Goal: Task Accomplishment & Management: Use online tool/utility

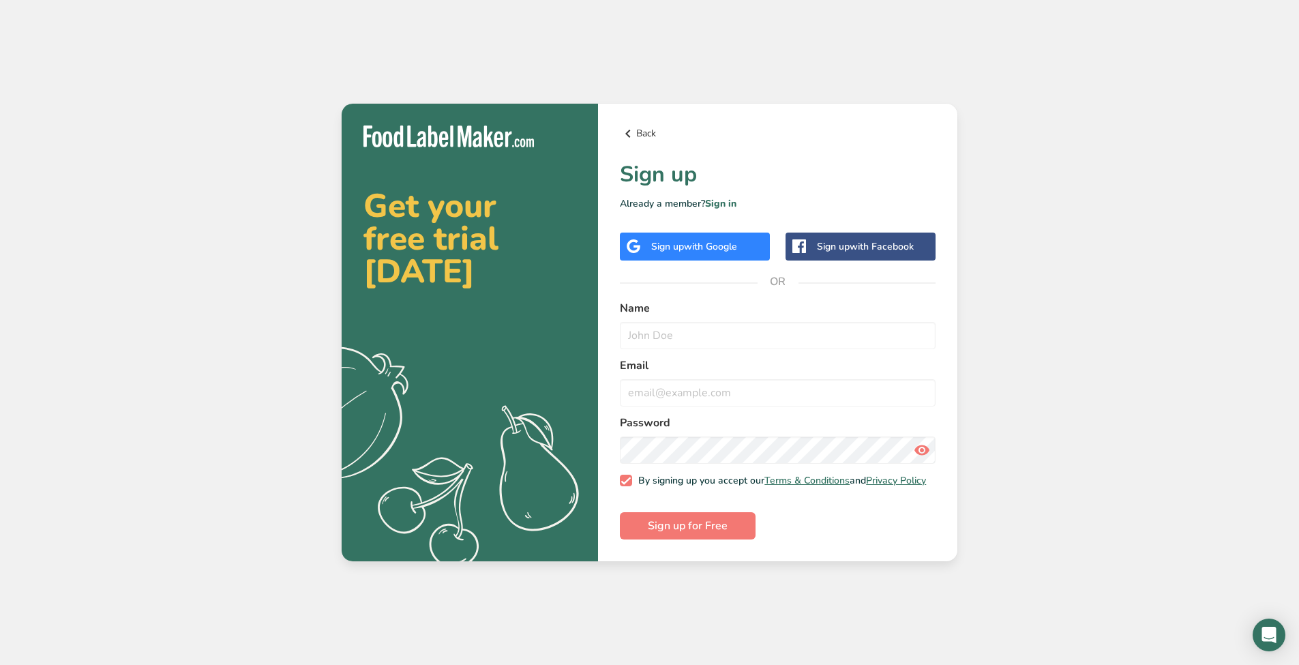
click at [653, 130] on link "Back" at bounding box center [778, 133] width 316 height 16
click at [633, 132] on icon at bounding box center [628, 133] width 16 height 25
click at [628, 129] on icon at bounding box center [628, 133] width 16 height 25
click at [646, 125] on link "Back" at bounding box center [778, 133] width 316 height 16
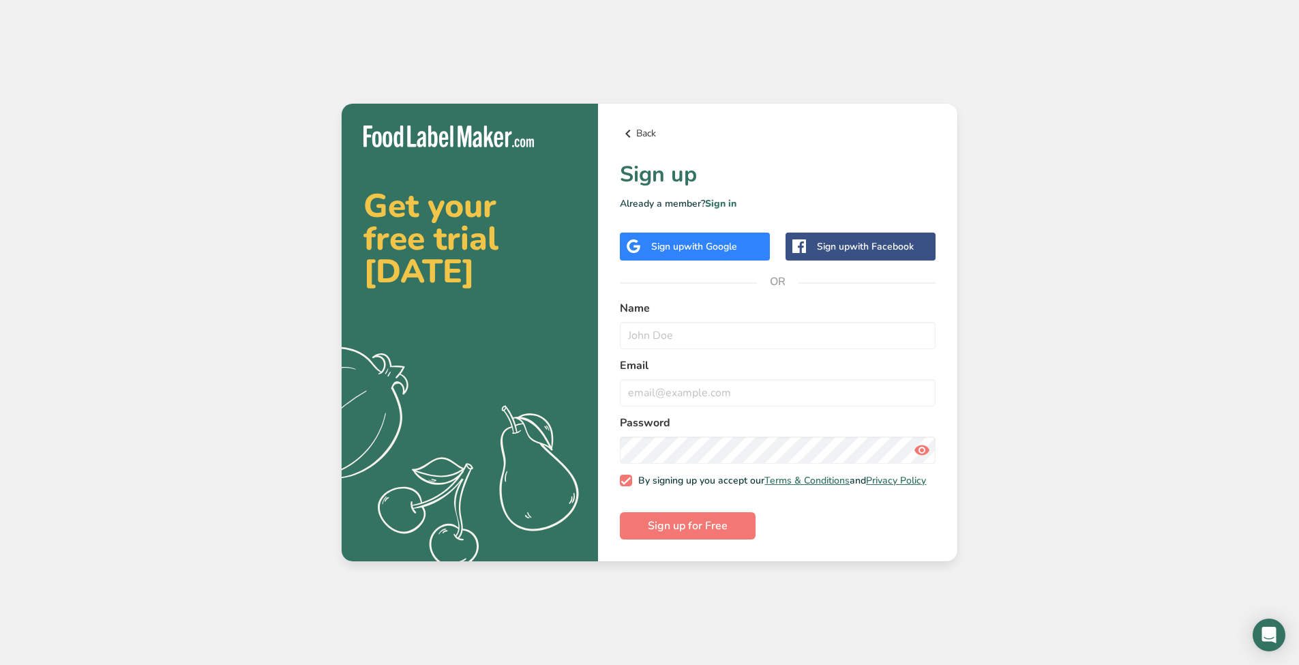
click at [646, 125] on link "Back" at bounding box center [778, 133] width 316 height 16
click at [479, 147] on div "Get your free trial today .a{fill:#f5f3ed;}" at bounding box center [470, 333] width 256 height 458
drag, startPoint x: 472, startPoint y: 141, endPoint x: 460, endPoint y: 136, distance: 13.2
click at [470, 140] on img at bounding box center [448, 136] width 170 height 22
click at [443, 223] on h2 "Get your free trial today" at bounding box center [469, 239] width 213 height 98
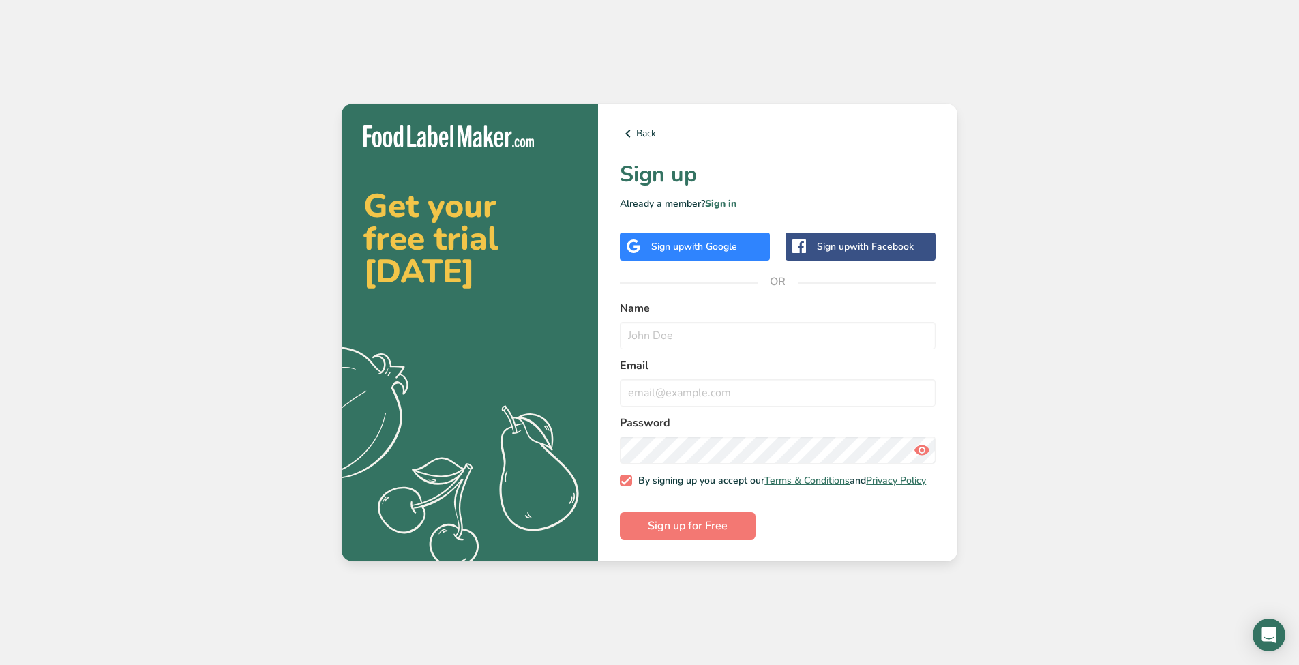
click at [477, 178] on div "Get your free trial today .a{fill:#f5f3ed;}" at bounding box center [470, 333] width 256 height 458
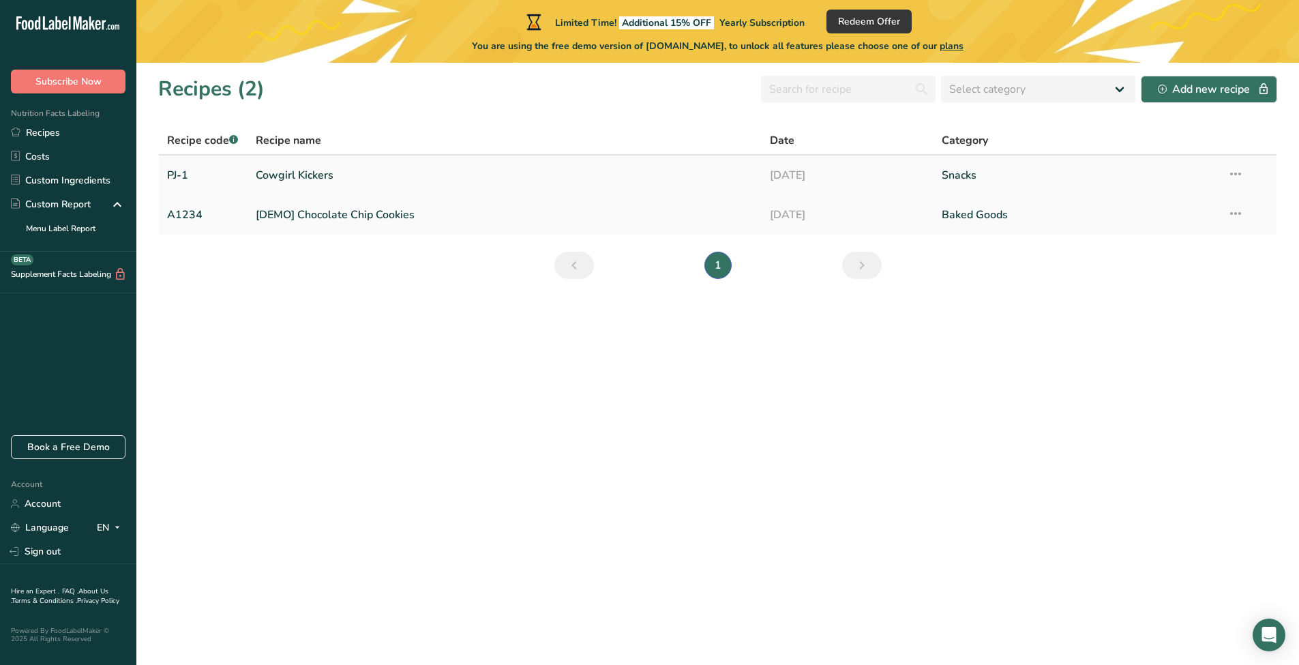
click at [361, 176] on link "Cowgirl Kickers" at bounding box center [505, 175] width 498 height 29
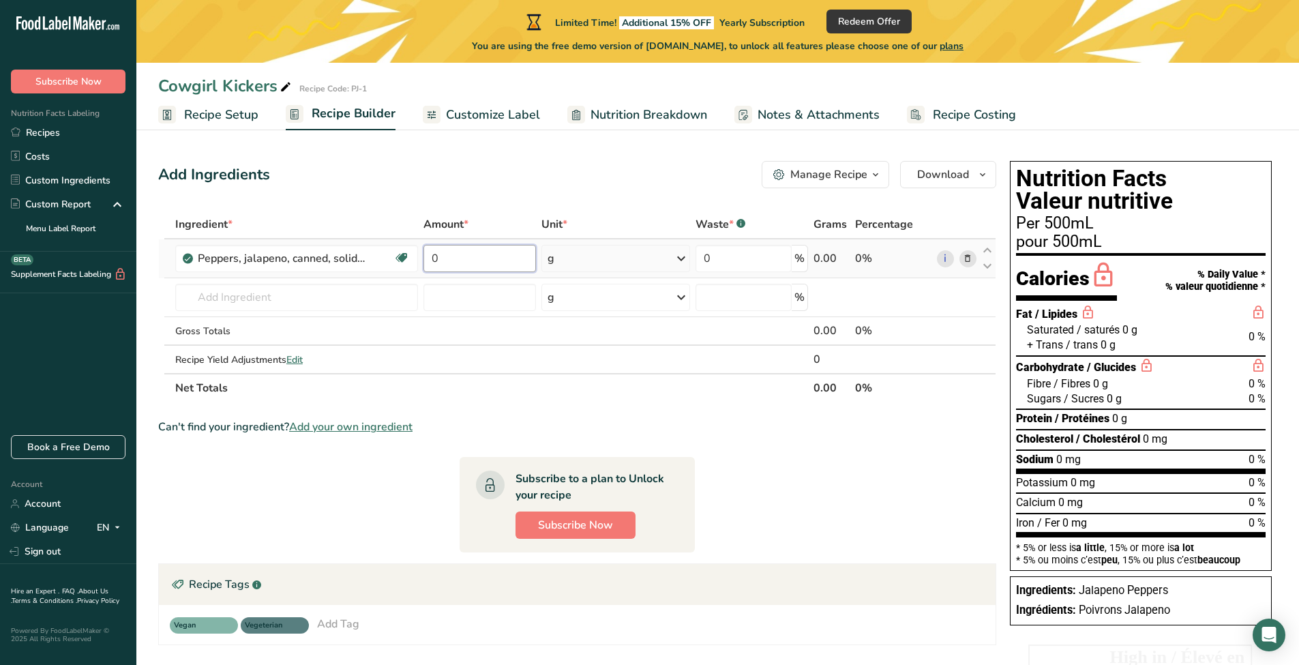
click at [489, 264] on input "0" at bounding box center [479, 258] width 112 height 27
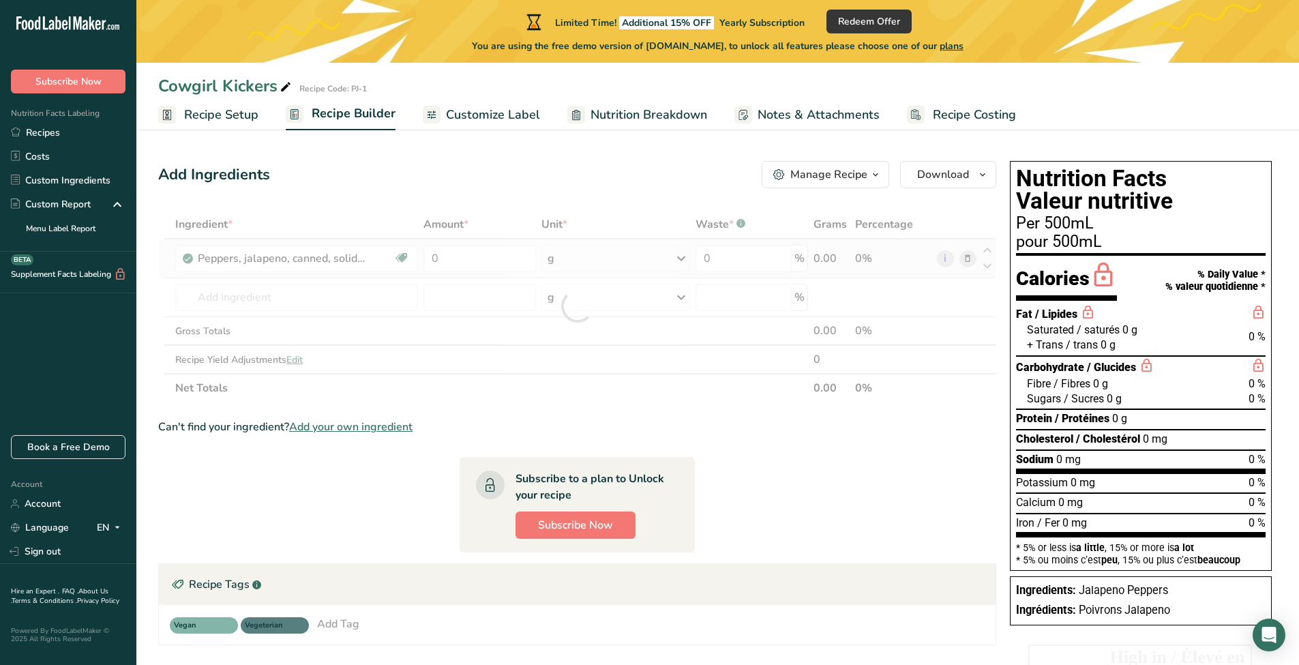
click at [563, 255] on div "Ingredient * Amount * Unit * Waste * .a-a{fill:#347362;}.b-a{fill:#fff;} Grams …" at bounding box center [577, 306] width 838 height 192
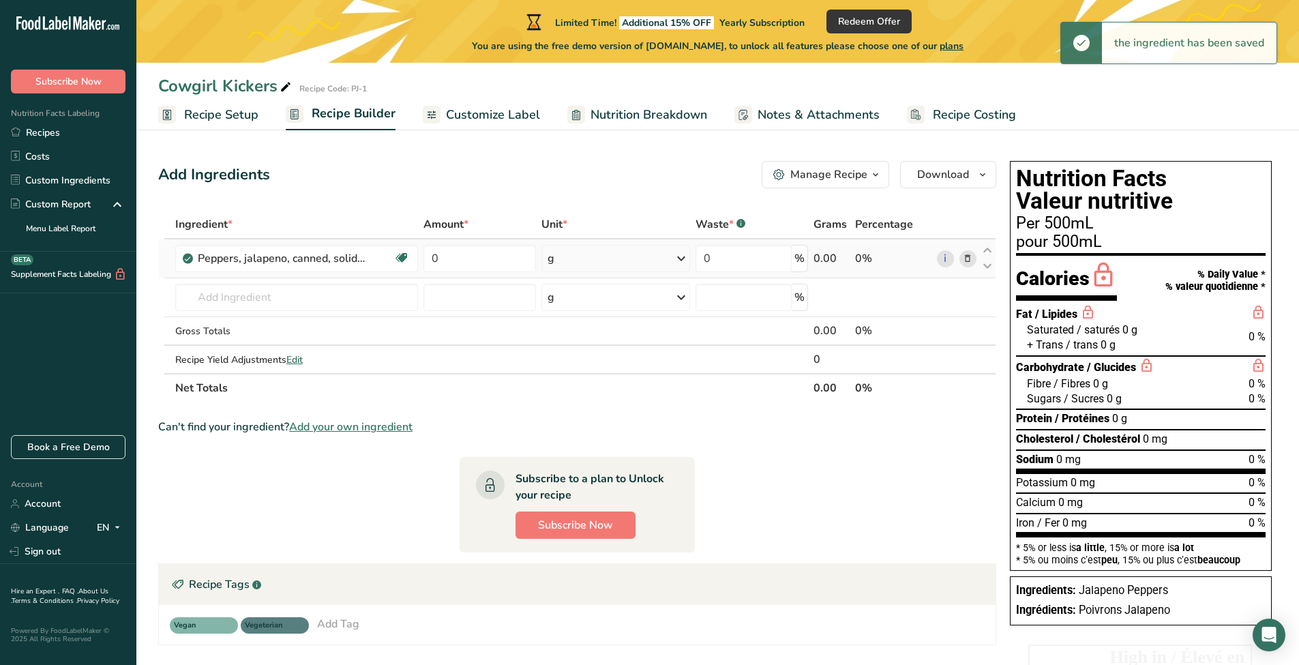
click at [575, 260] on div "g" at bounding box center [615, 258] width 149 height 27
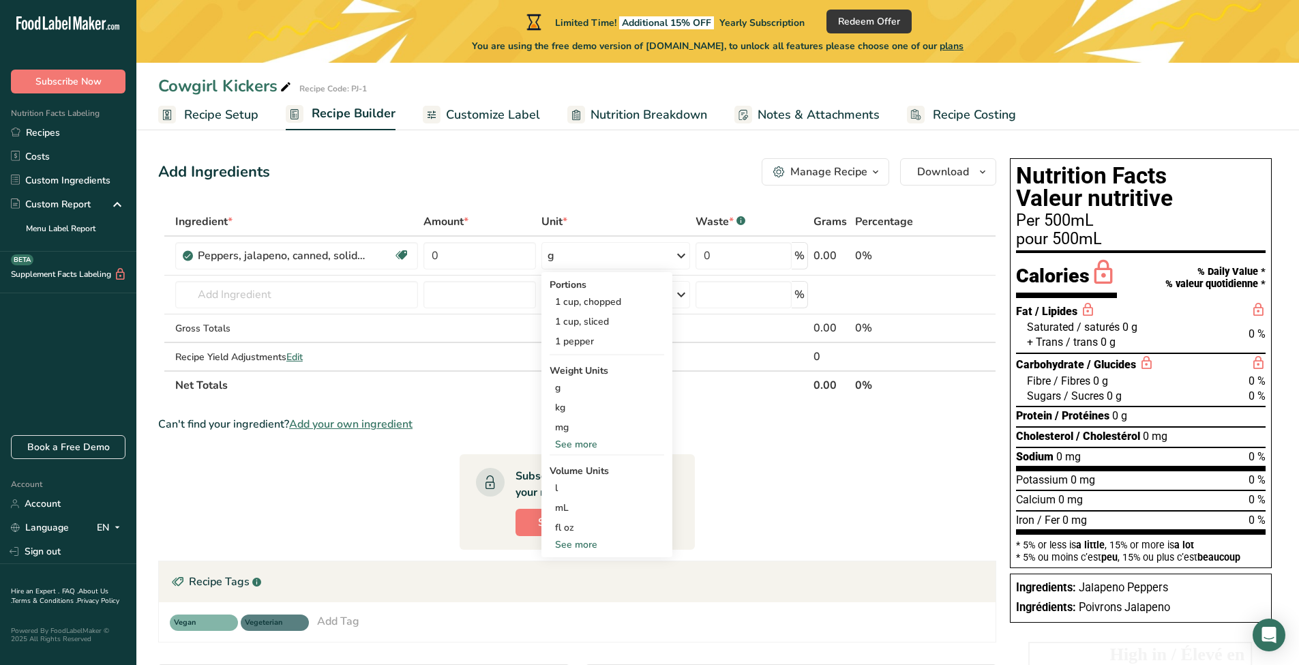
scroll to position [5, 0]
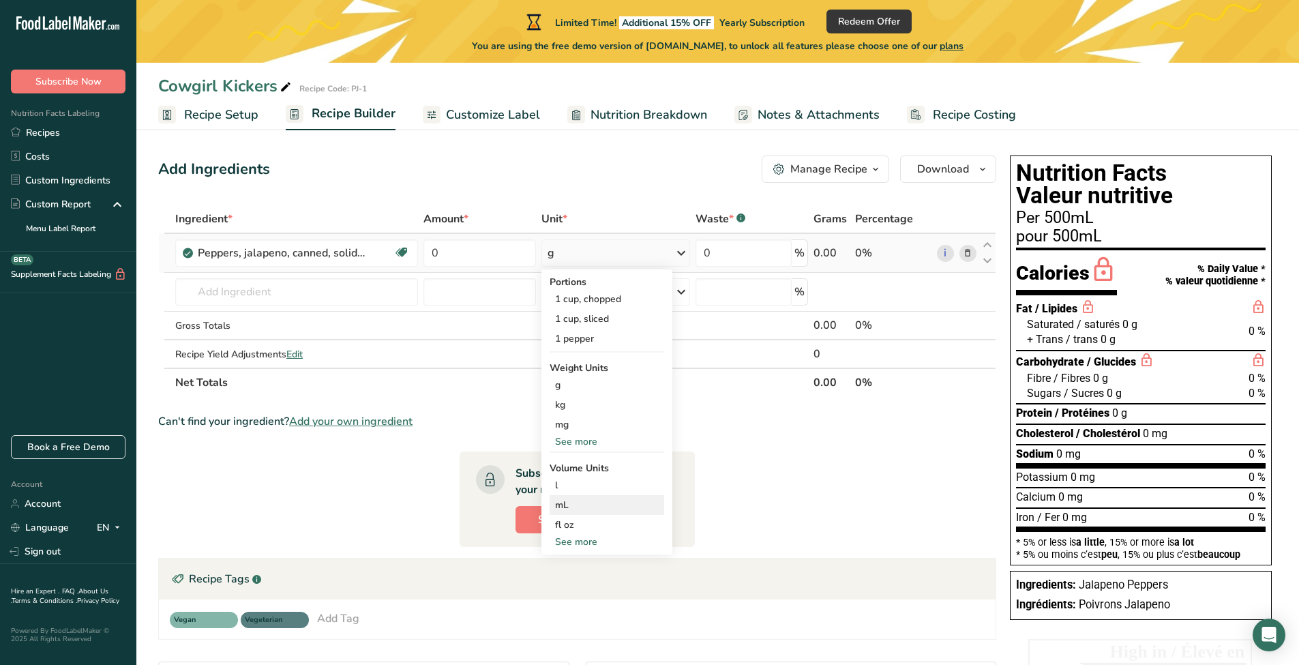
click at [562, 502] on div "mL" at bounding box center [607, 505] width 104 height 14
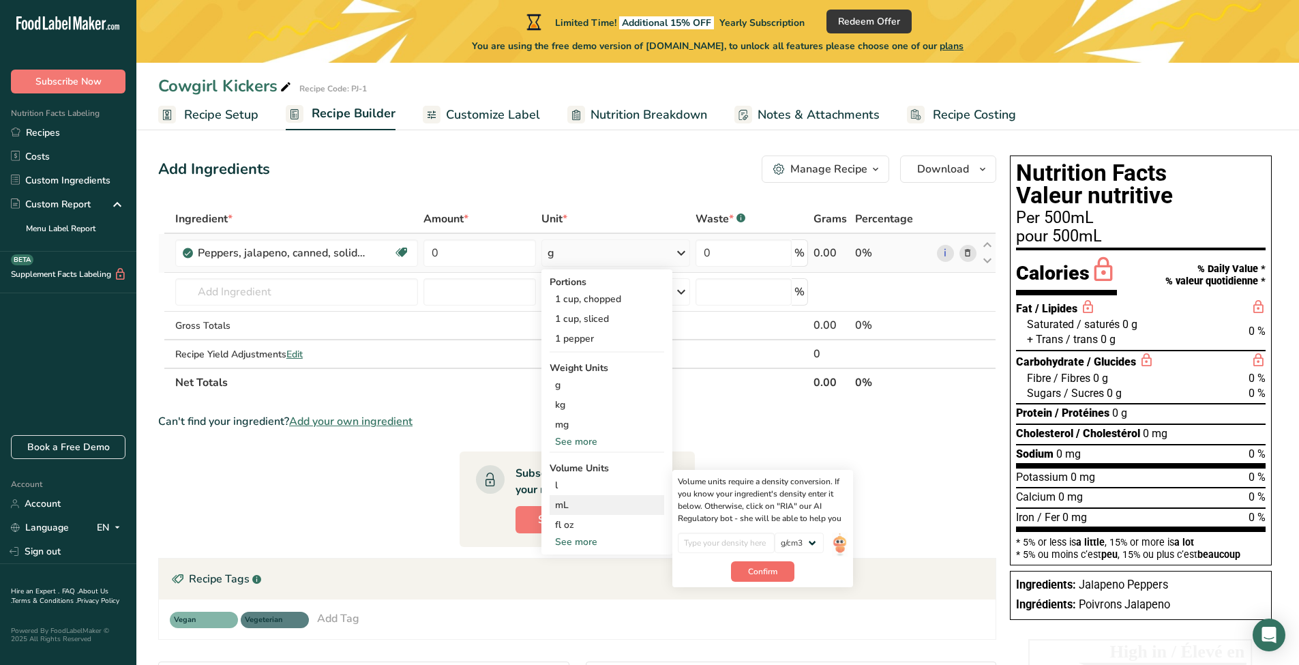
click at [766, 574] on span "Confirm" at bounding box center [762, 571] width 29 height 12
click at [590, 510] on div "mL" at bounding box center [607, 505] width 104 height 14
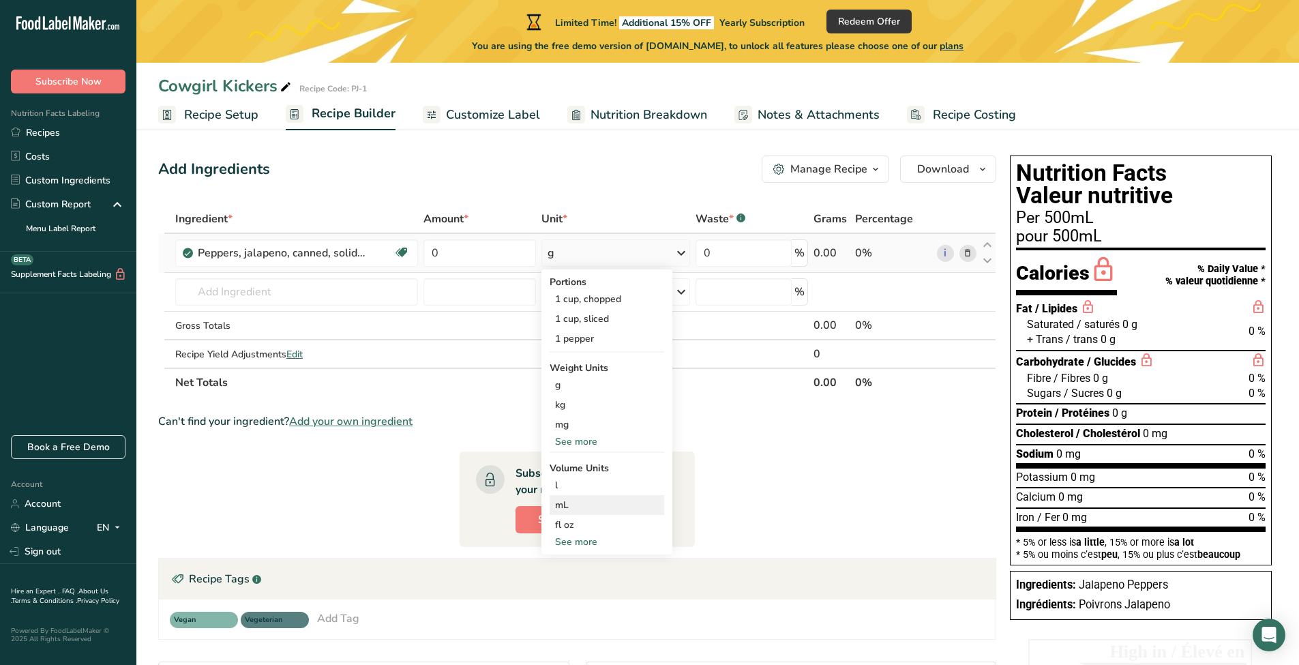
click at [590, 510] on div "mL" at bounding box center [607, 505] width 104 height 14
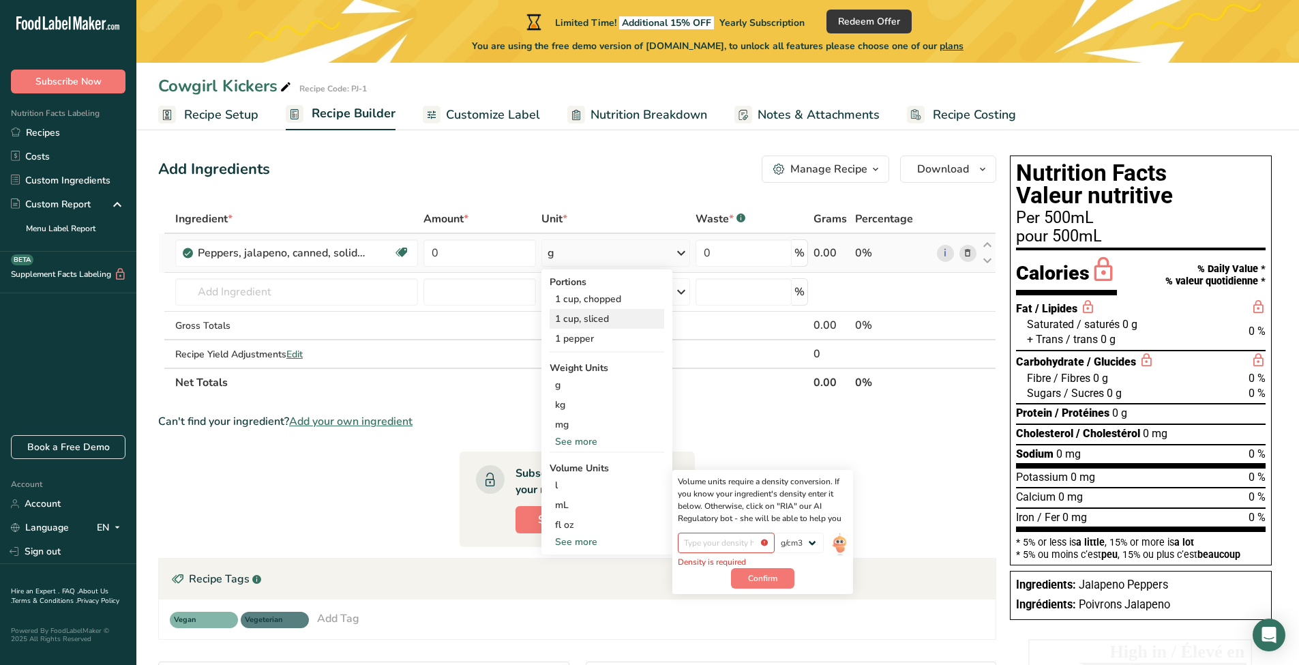
click at [616, 314] on div "1 cup, sliced" at bounding box center [606, 319] width 115 height 20
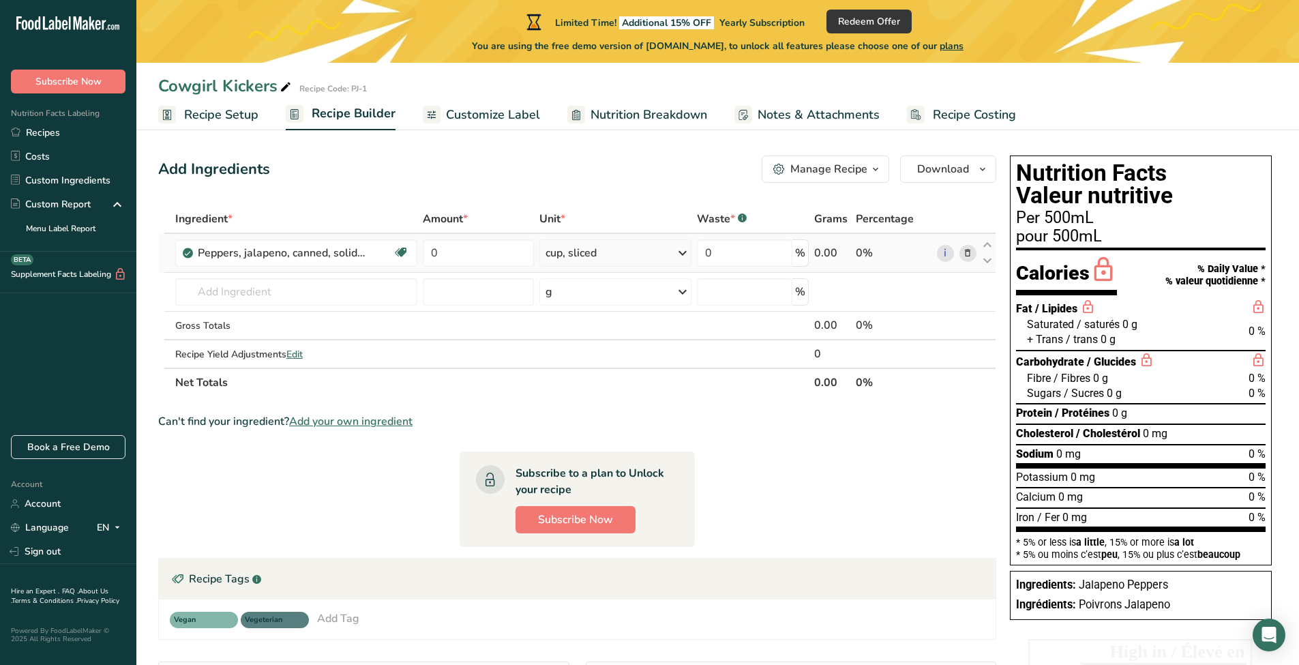
click at [598, 252] on div "cup, sliced" at bounding box center [614, 252] width 151 height 27
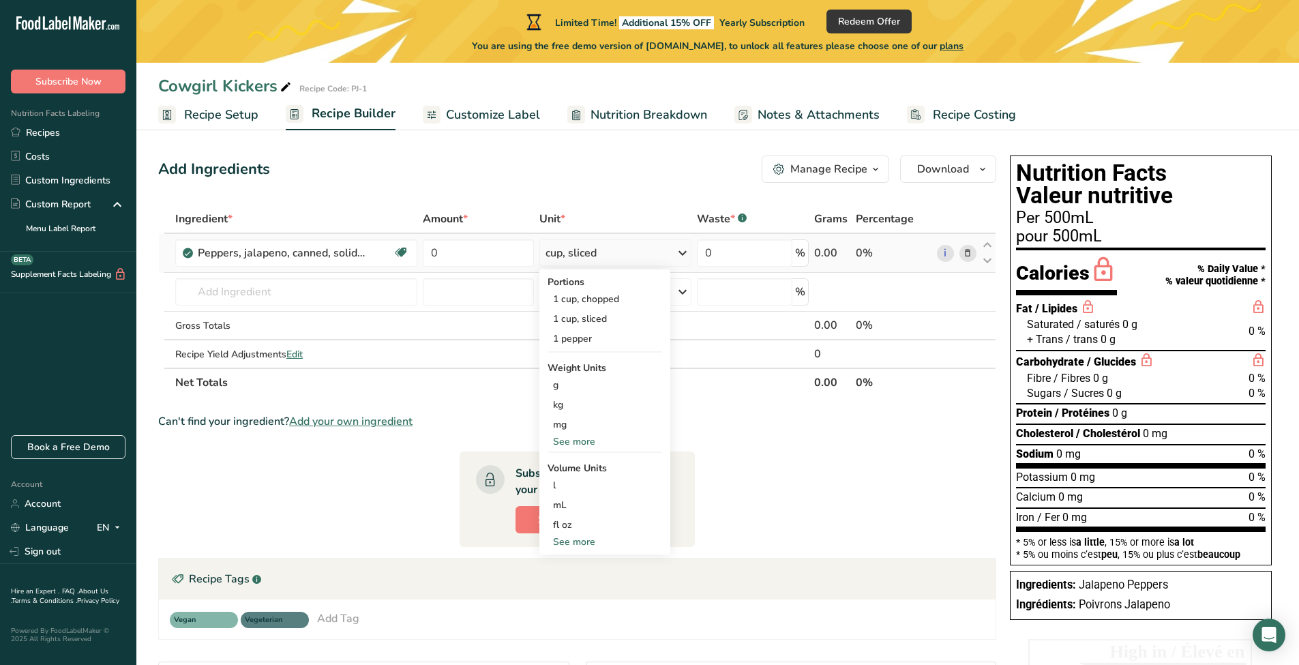
click at [636, 252] on div "cup, sliced" at bounding box center [614, 252] width 151 height 27
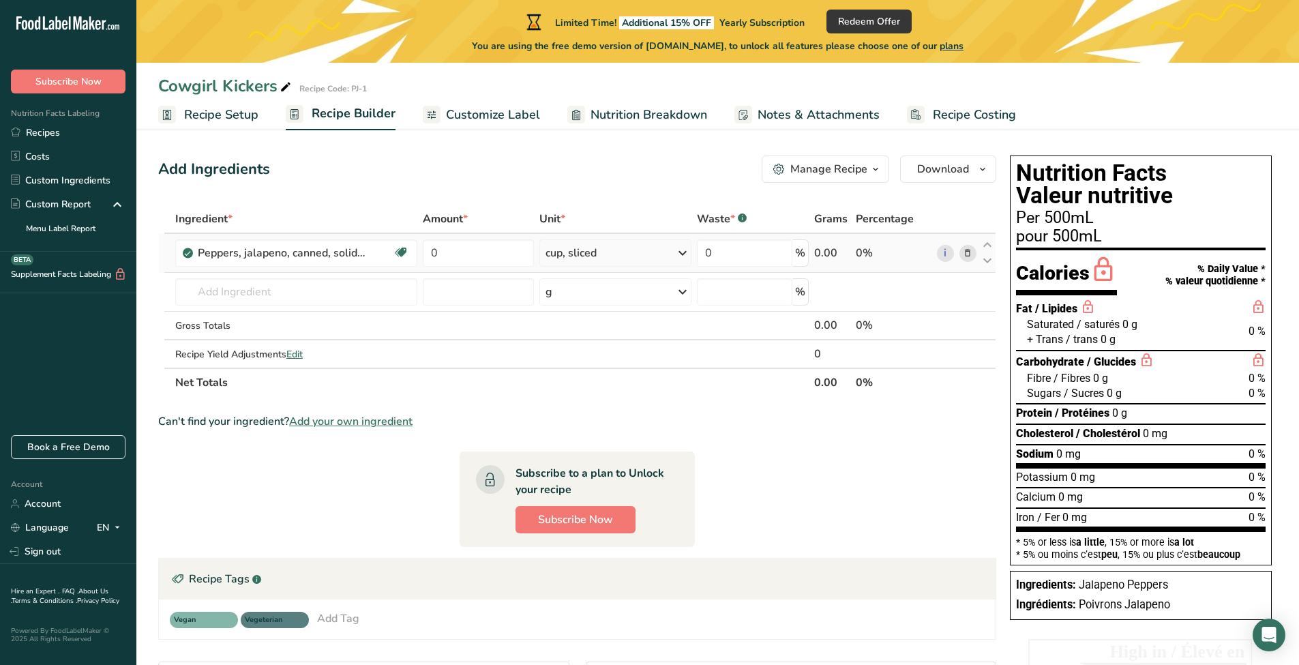
click at [616, 256] on div "cup, sliced" at bounding box center [614, 252] width 151 height 27
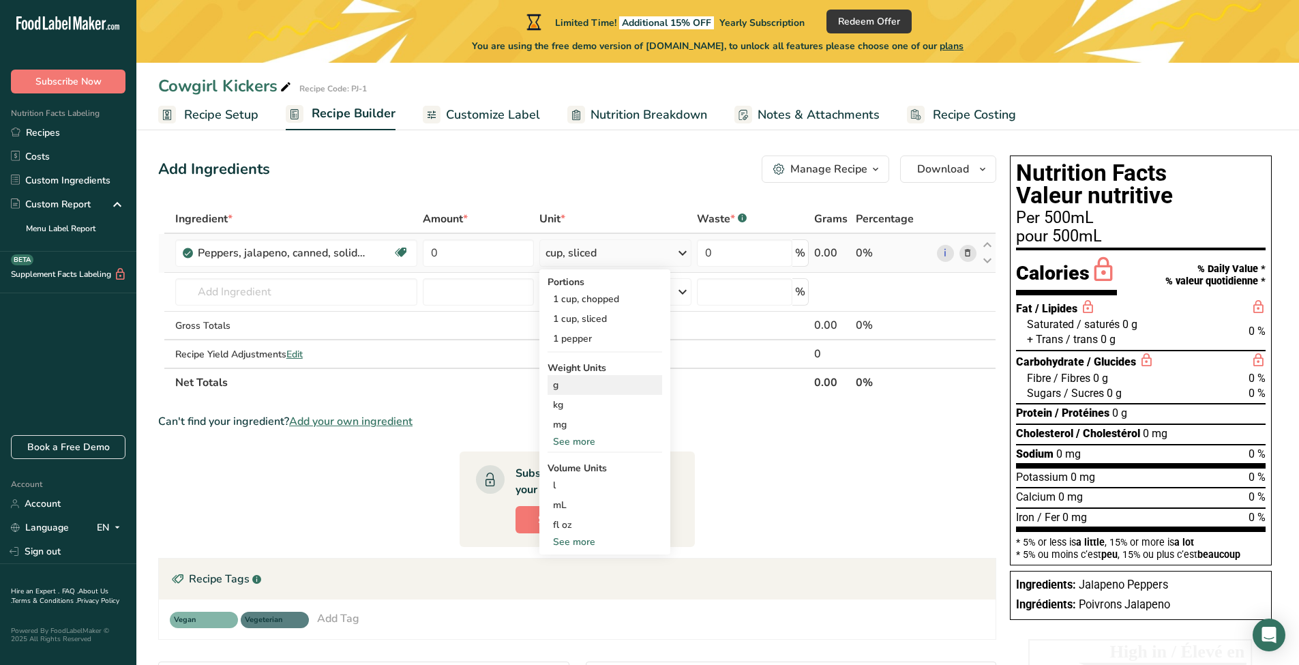
click at [605, 391] on div "g" at bounding box center [604, 385] width 115 height 20
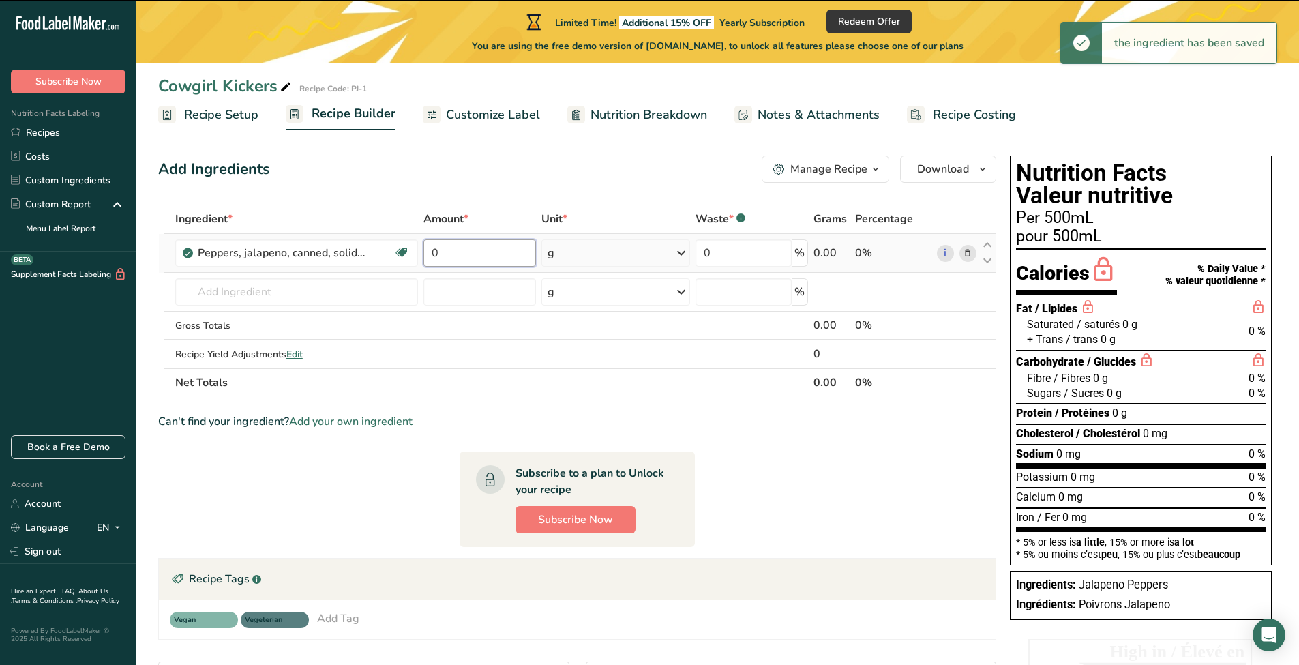
click at [497, 248] on input "0" at bounding box center [479, 252] width 112 height 27
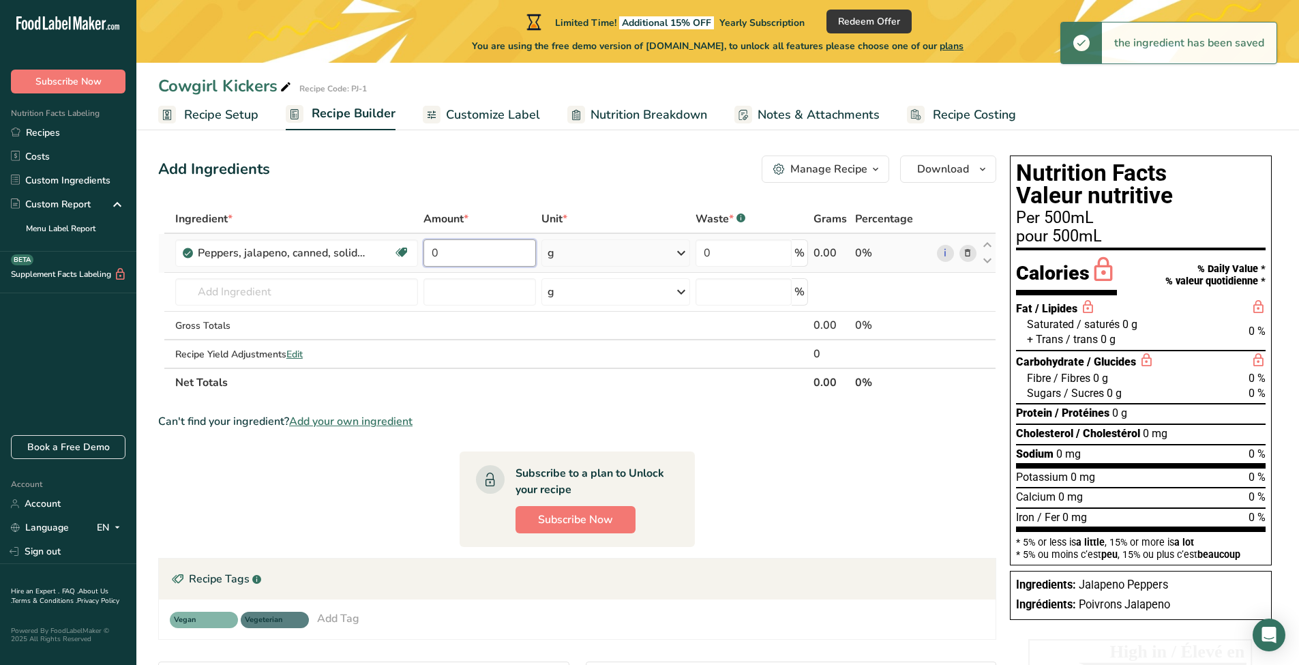
click at [497, 248] on input "0" at bounding box center [479, 252] width 112 height 27
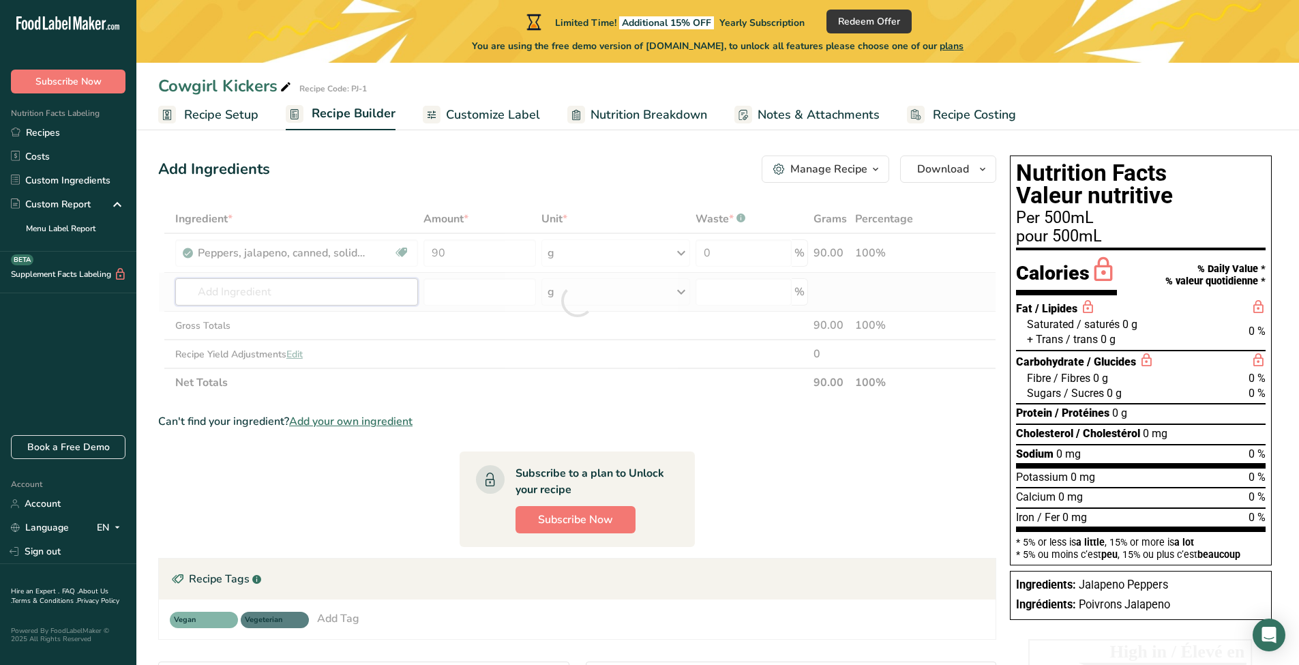
click at [265, 297] on div "Ingredient * Amount * Unit * Waste * .a-a{fill:#347362;}.b-a{fill:#fff;} Grams …" at bounding box center [577, 301] width 838 height 192
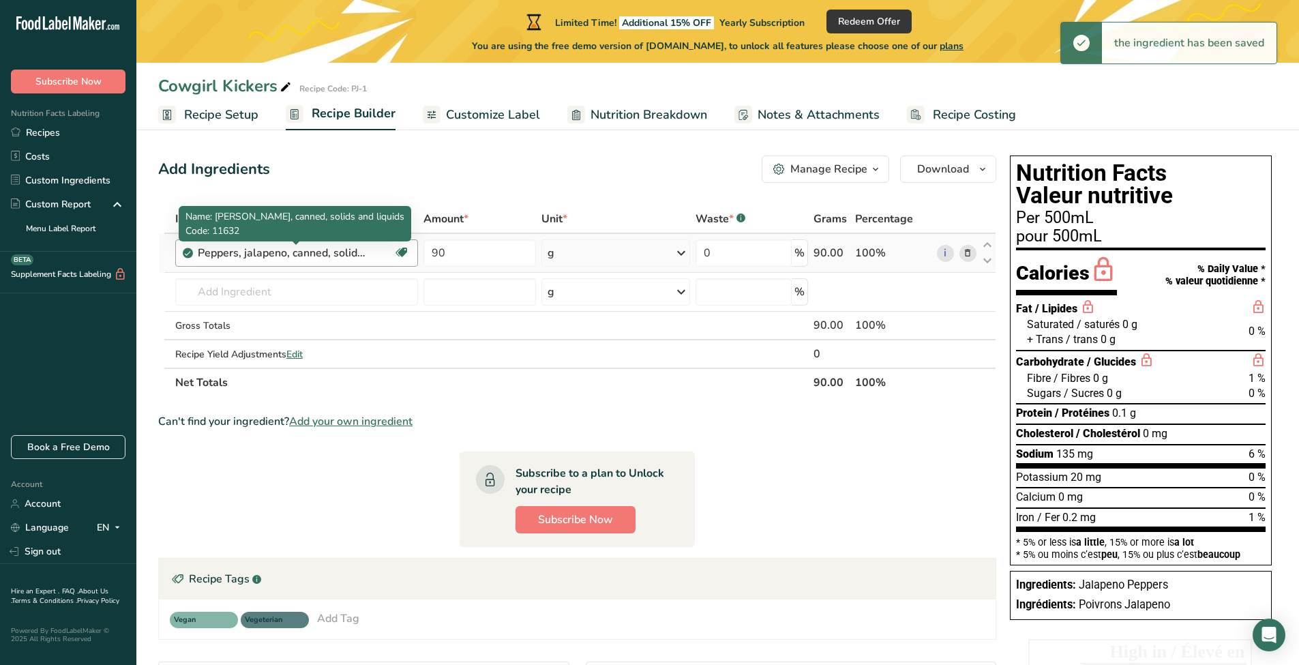
click at [364, 260] on div "Peppers, jalapeno, canned, solids and liquids" at bounding box center [283, 253] width 170 height 16
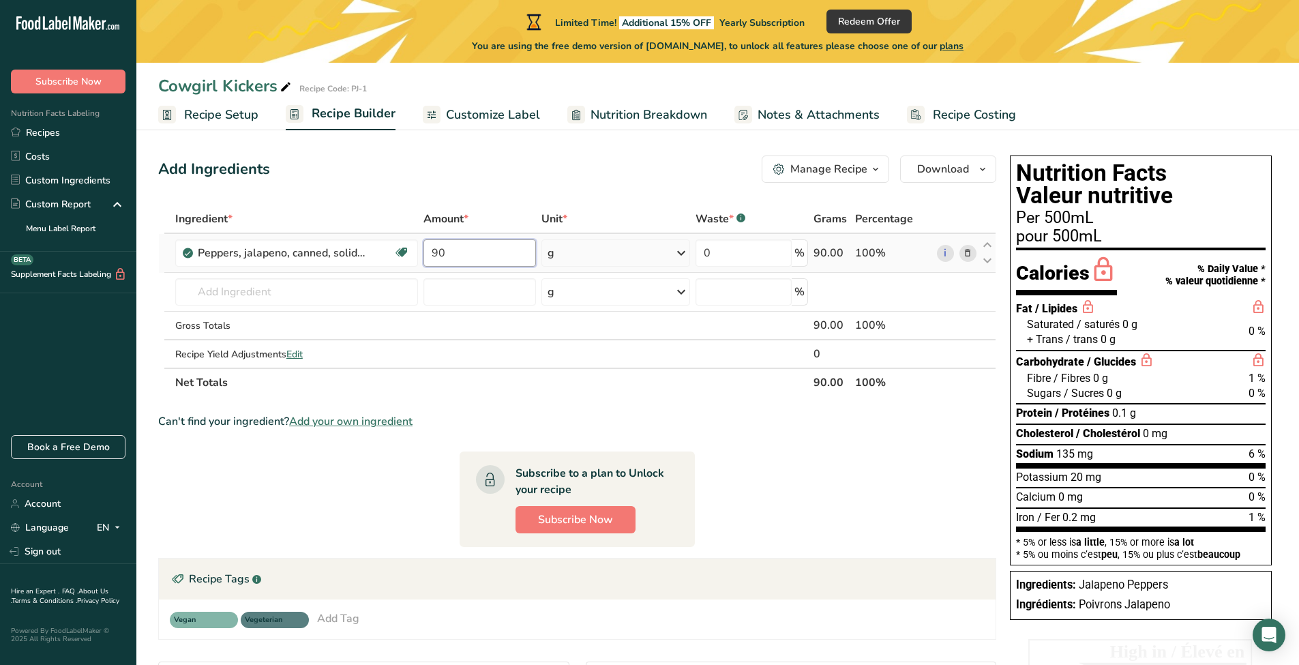
click at [489, 252] on input "90" at bounding box center [479, 252] width 112 height 27
click at [489, 256] on input "90" at bounding box center [479, 252] width 112 height 27
click at [478, 258] on input "90" at bounding box center [479, 252] width 112 height 27
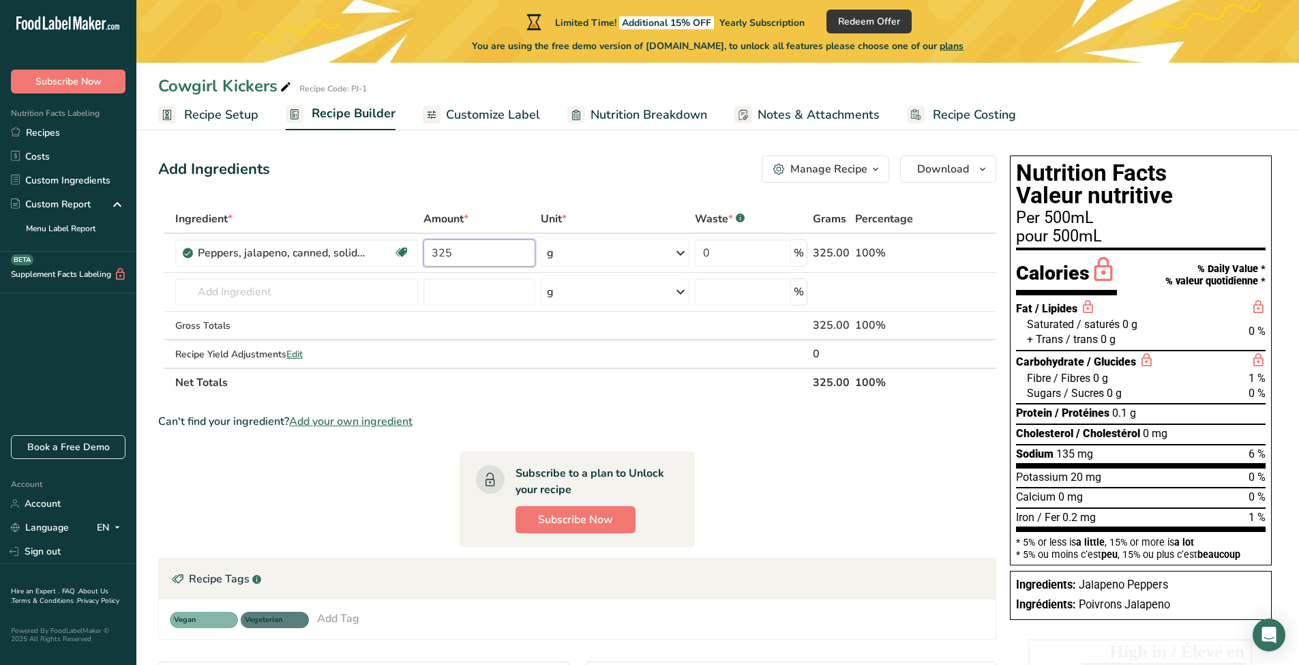
type input "325"
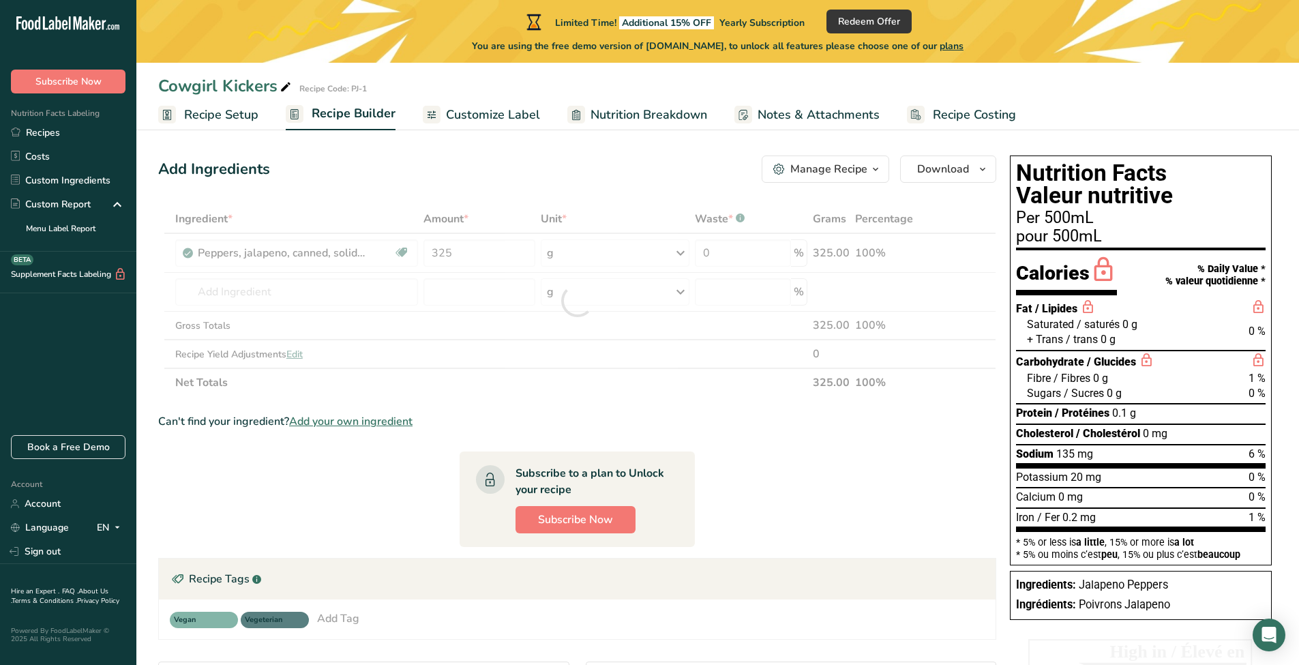
click at [612, 211] on div "Ingredient * Amount * Unit * Waste * .a-a{fill:#347362;}.b-a{fill:#fff;} Grams …" at bounding box center [577, 301] width 838 height 192
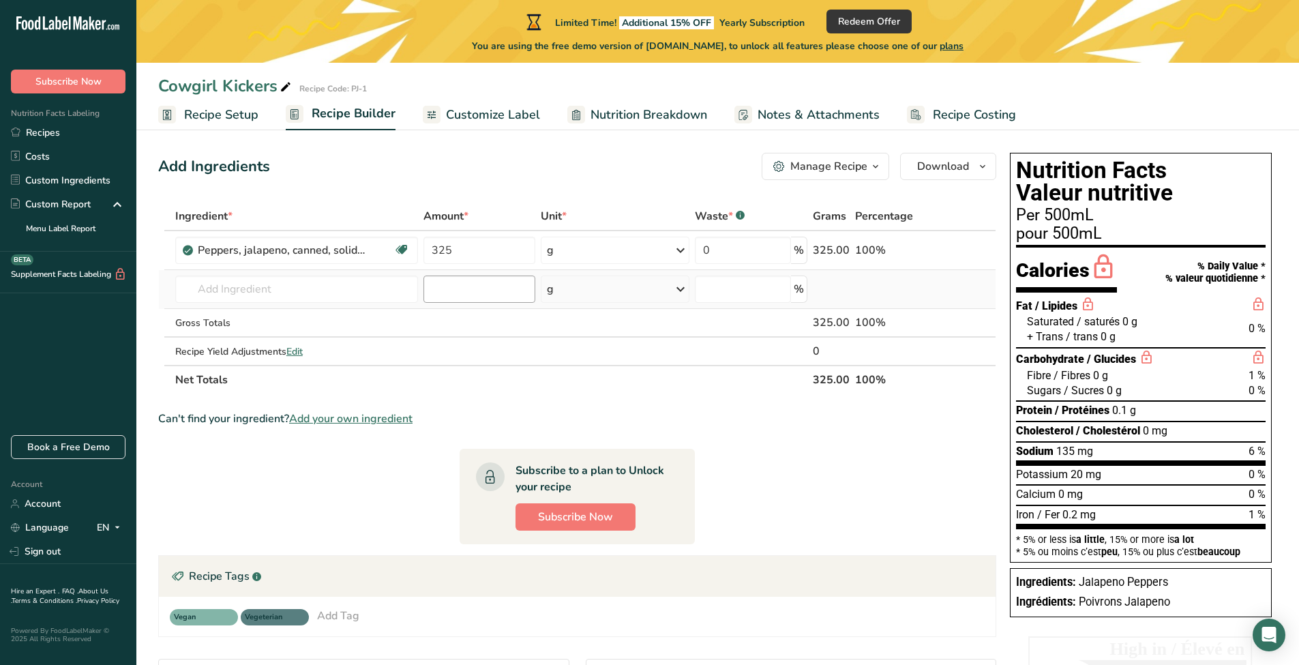
scroll to position [11, 0]
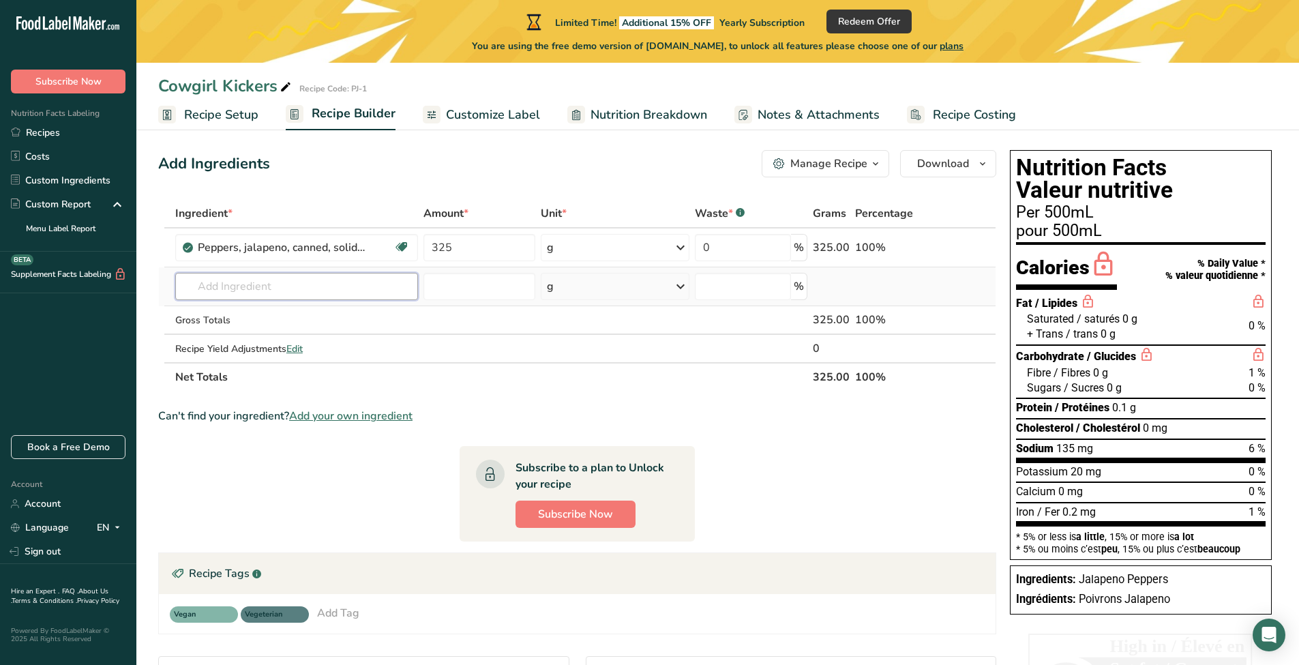
click at [364, 280] on input "text" at bounding box center [296, 286] width 243 height 27
click at [237, 282] on input "text" at bounding box center [296, 286] width 243 height 27
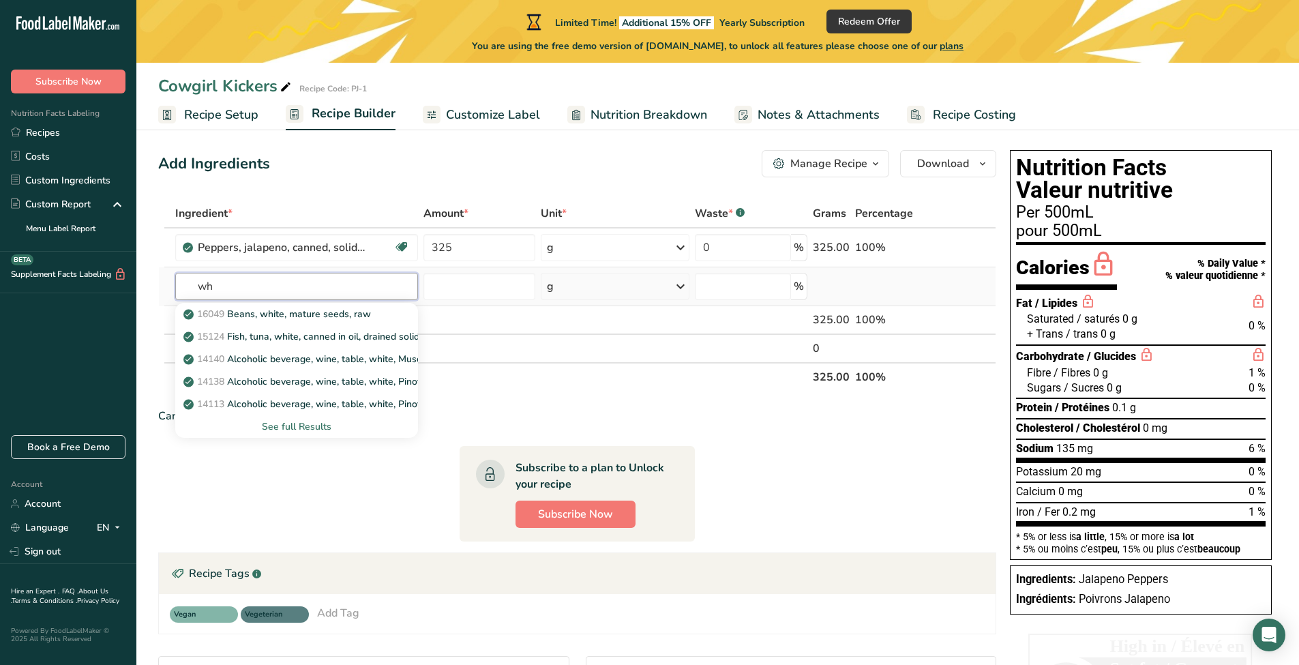
type input "w"
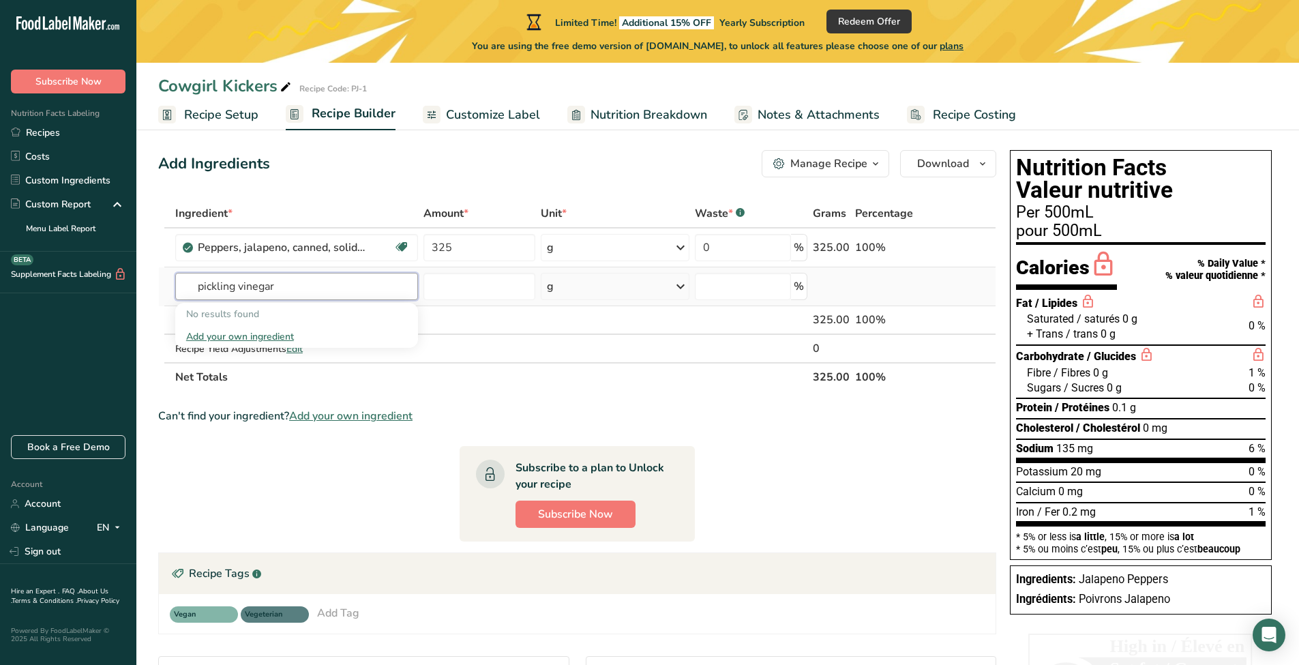
type input "pickling vinegar"
click at [239, 333] on div "Add your own ingredient" at bounding box center [296, 336] width 221 height 14
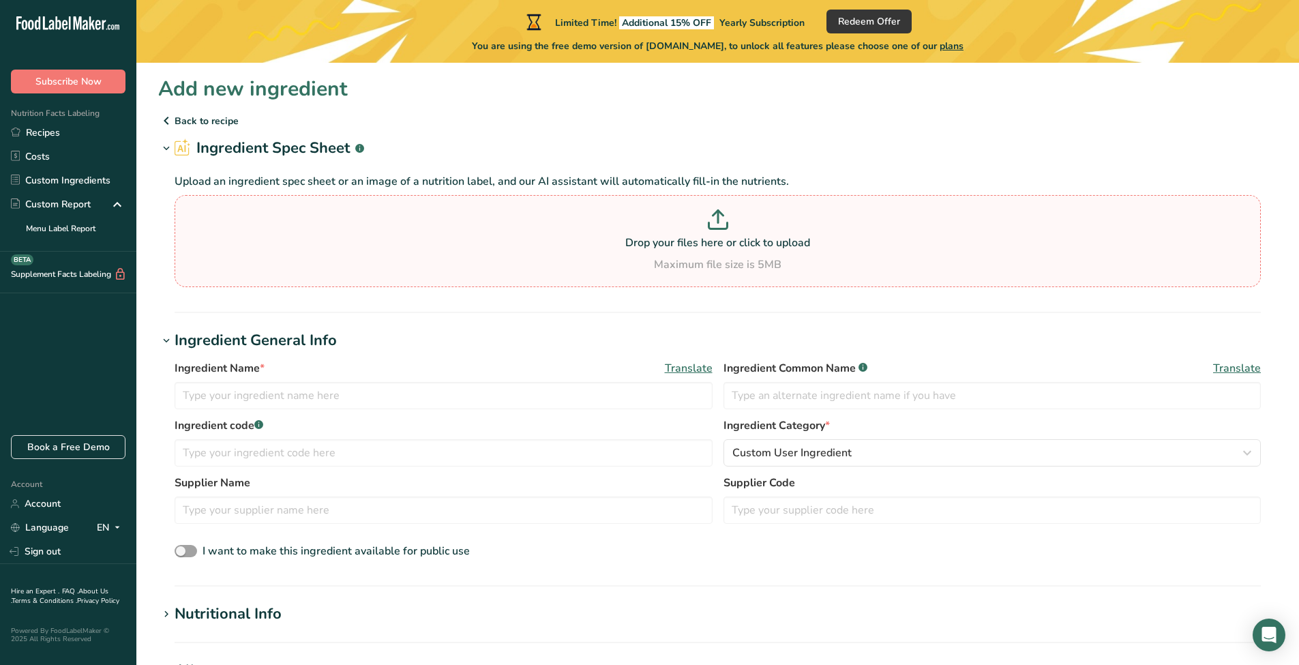
click at [604, 241] on p "Drop your files here or click to upload" at bounding box center [717, 243] width 1079 height 16
click at [604, 241] on input "Drop your files here or click to upload Maximum file size is 5MB" at bounding box center [718, 241] width 1086 height 92
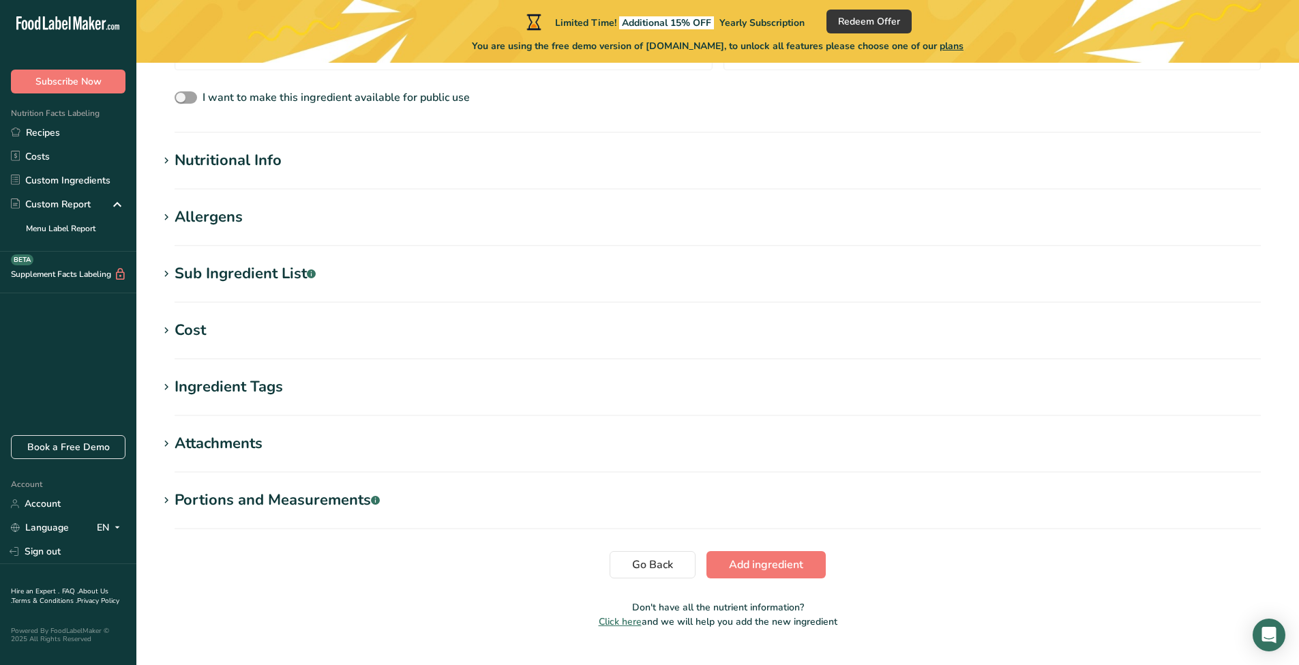
scroll to position [363, 0]
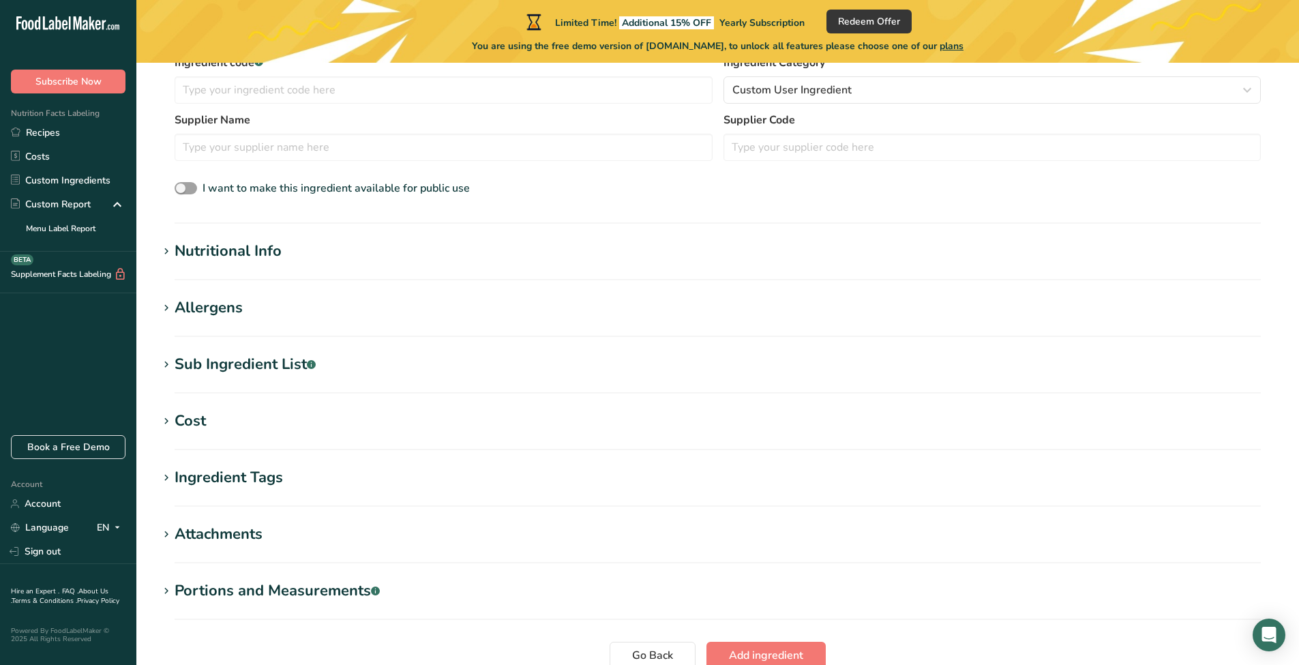
click at [467, 258] on h1 "Nutritional Info" at bounding box center [717, 251] width 1119 height 22
